Goal: Book appointment/travel/reservation

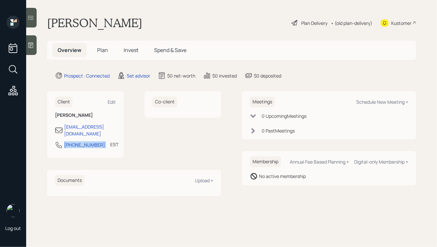
drag, startPoint x: 98, startPoint y: 138, endPoint x: 55, endPoint y: 138, distance: 43.5
click at [55, 138] on div "Client Edit [PERSON_NAME] [EMAIL_ADDRESS][DOMAIN_NAME] [PHONE_NUMBER] EST Curre…" at bounding box center [85, 124] width 77 height 67
copy div "[PHONE_NUMBER]"
click at [392, 101] on div "Schedule New Meeting +" at bounding box center [382, 102] width 52 height 6
select select "round-[PERSON_NAME]"
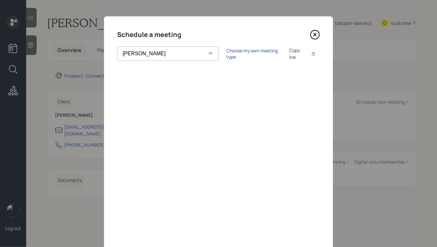
click at [226, 55] on div "Choose my own meeting type" at bounding box center [253, 53] width 55 height 12
